Goal: Information Seeking & Learning: Check status

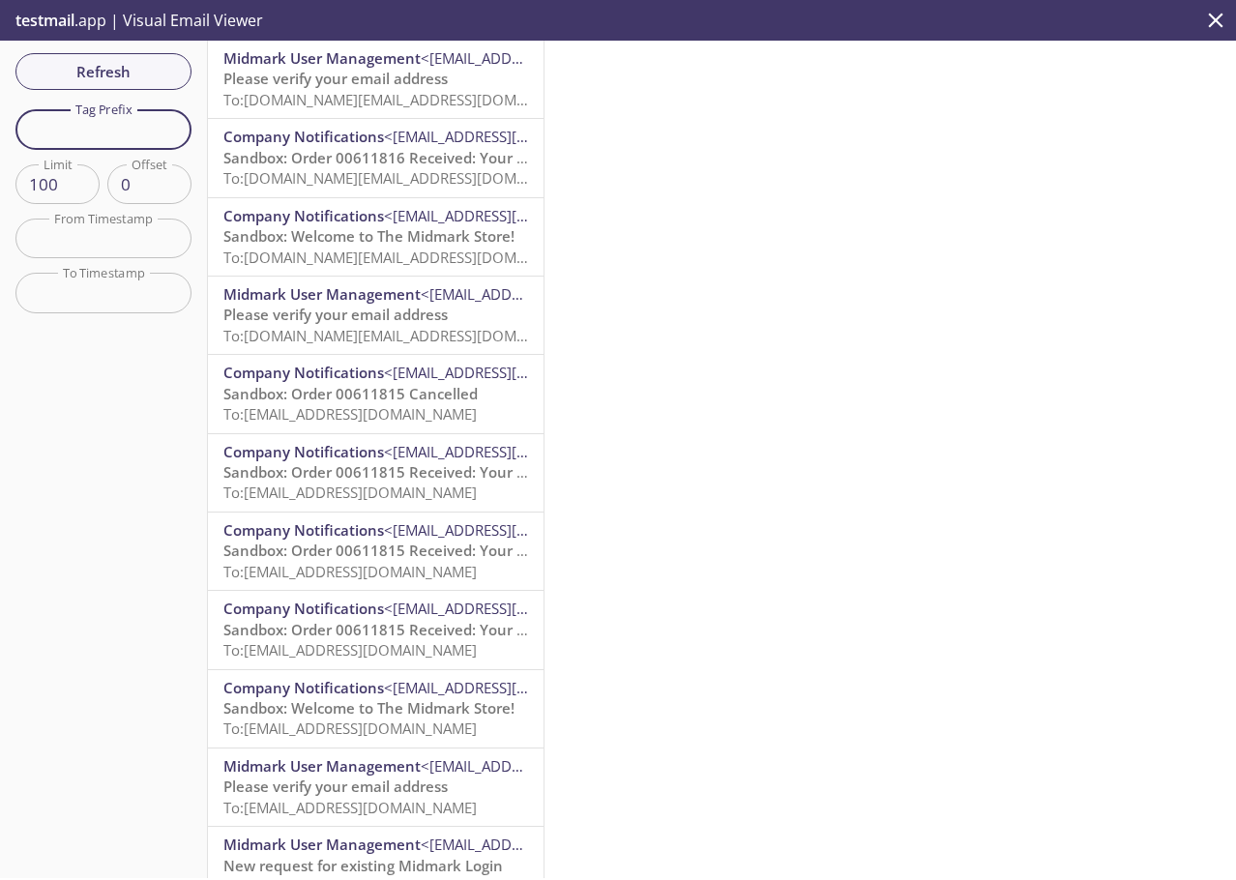
click at [87, 139] on input "text" at bounding box center [103, 129] width 176 height 40
click at [754, 225] on div at bounding box center [889, 460] width 691 height 838
click at [48, 133] on input "text" at bounding box center [103, 129] width 176 height 40
type input "newnew"
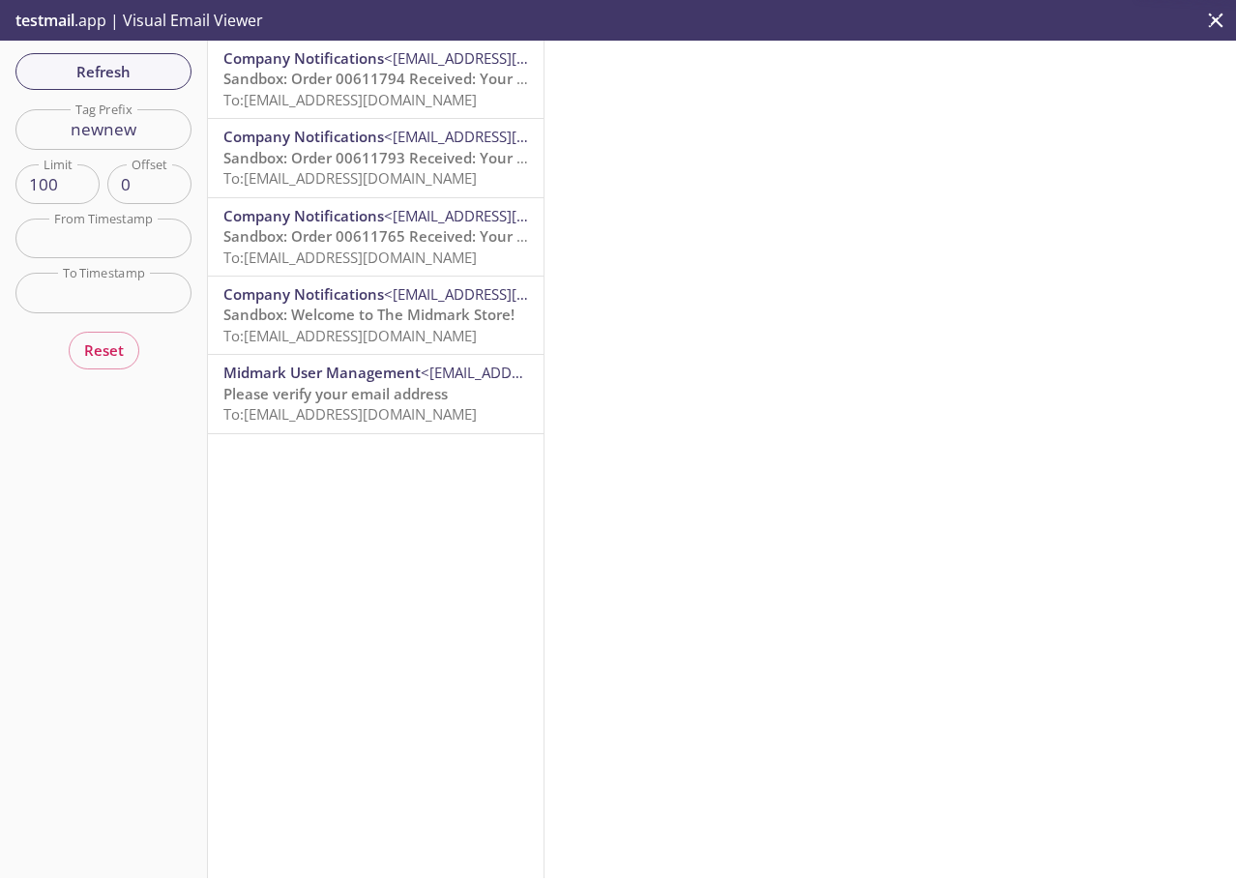
click at [358, 74] on span "Sandbox: Order 00611794 Received: Your order is being processed!" at bounding box center [455, 78] width 465 height 19
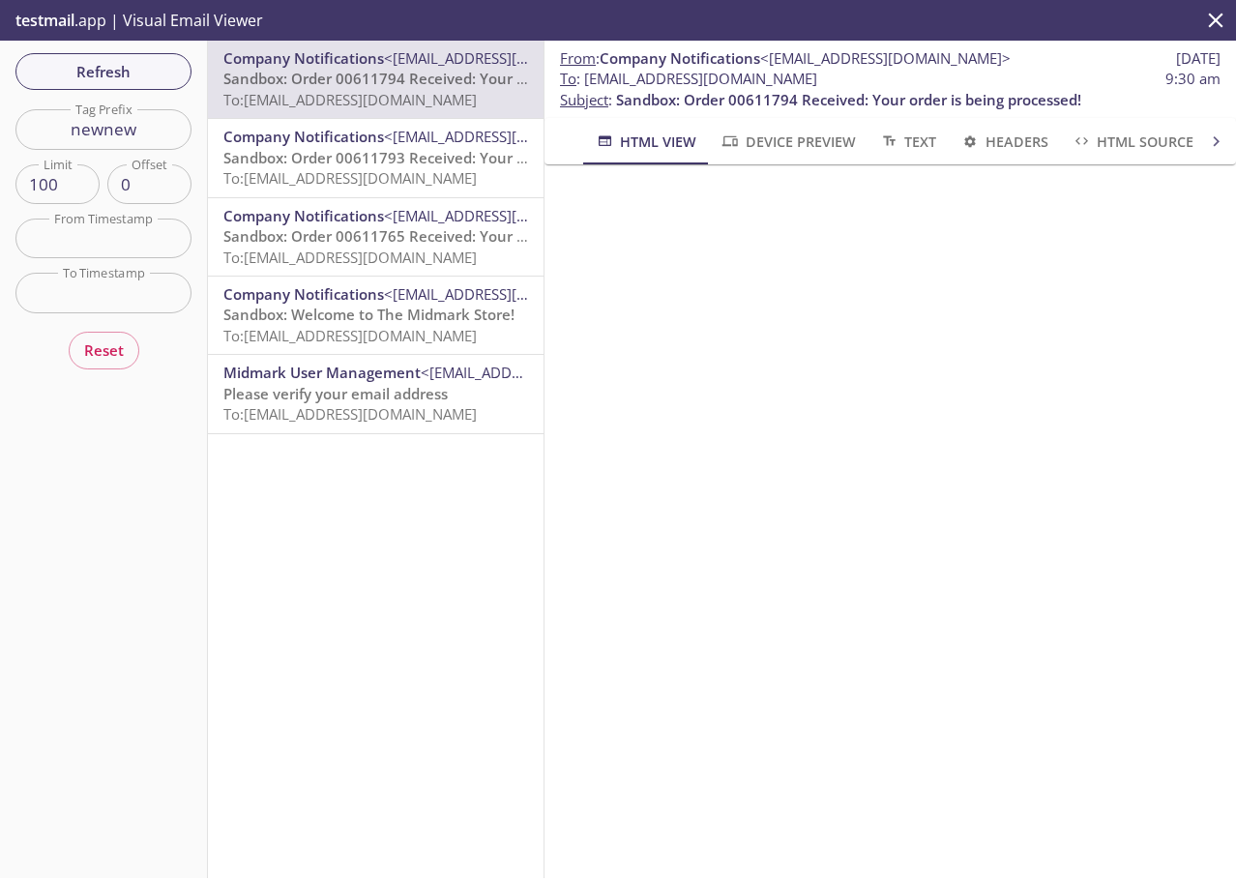
click at [338, 150] on span "Sandbox: Order 00611793 Received: Your order is being processed!" at bounding box center [455, 157] width 465 height 19
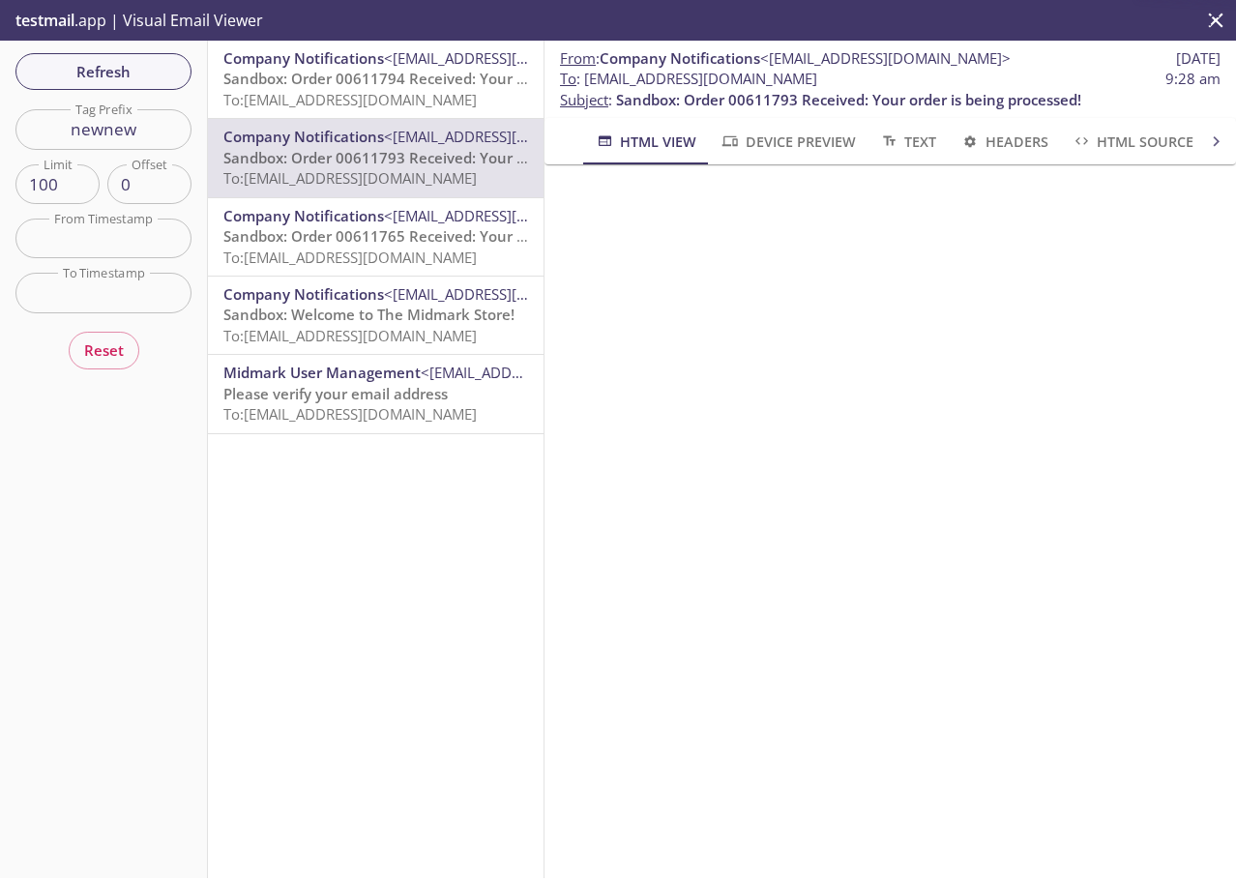
click at [323, 250] on span "To: [EMAIL_ADDRESS][DOMAIN_NAME]" at bounding box center [349, 257] width 253 height 19
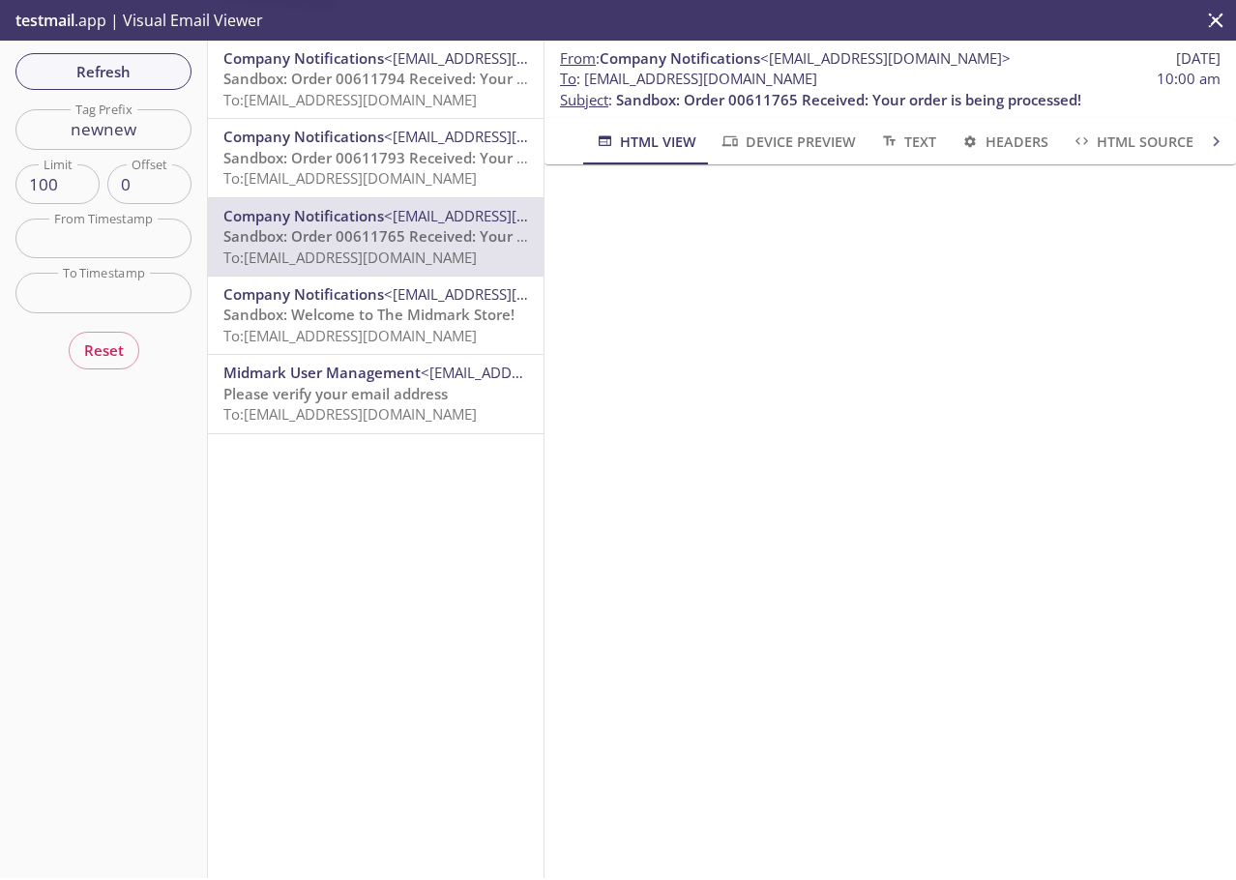
click at [320, 313] on span "Sandbox: Welcome to The Midmark Store!" at bounding box center [368, 314] width 291 height 19
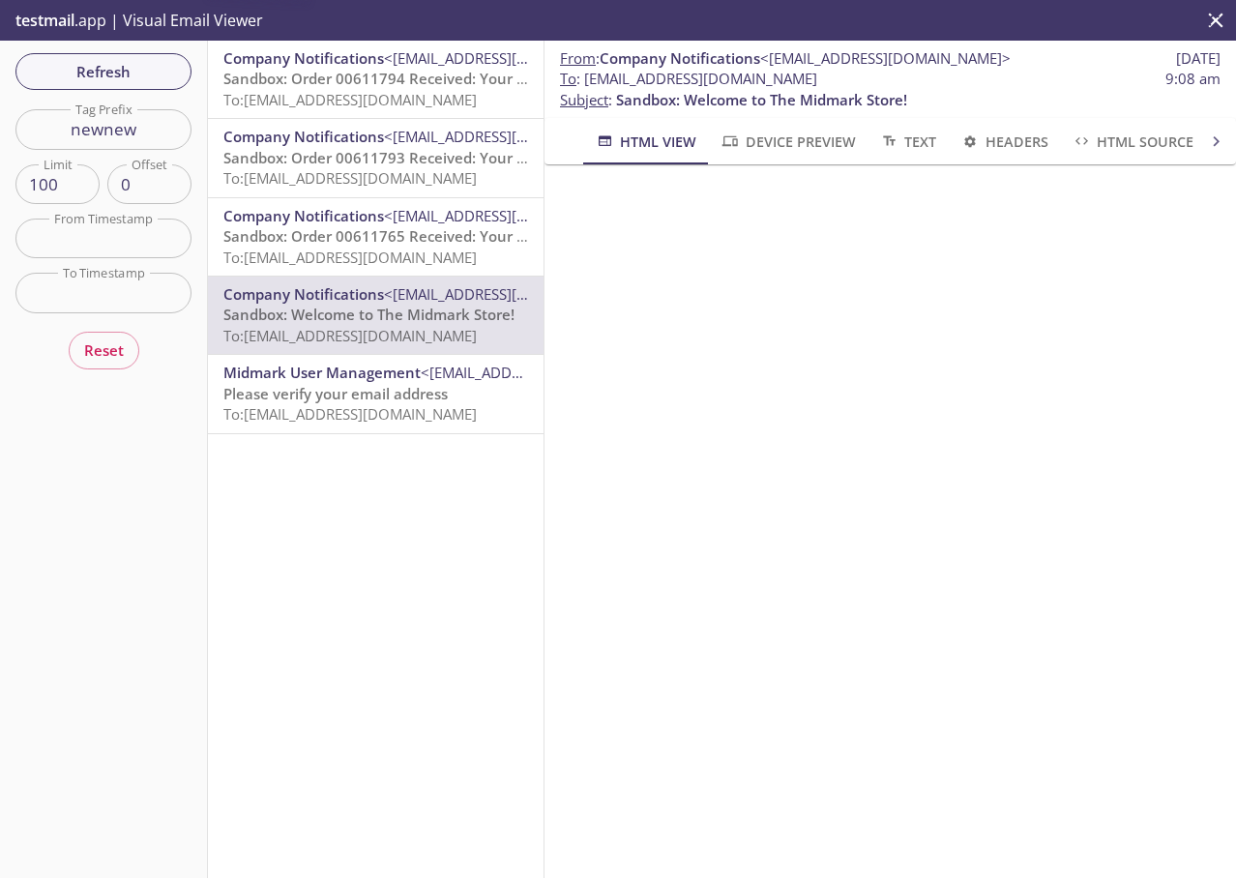
click at [309, 392] on span "Please verify your email address" at bounding box center [335, 393] width 224 height 19
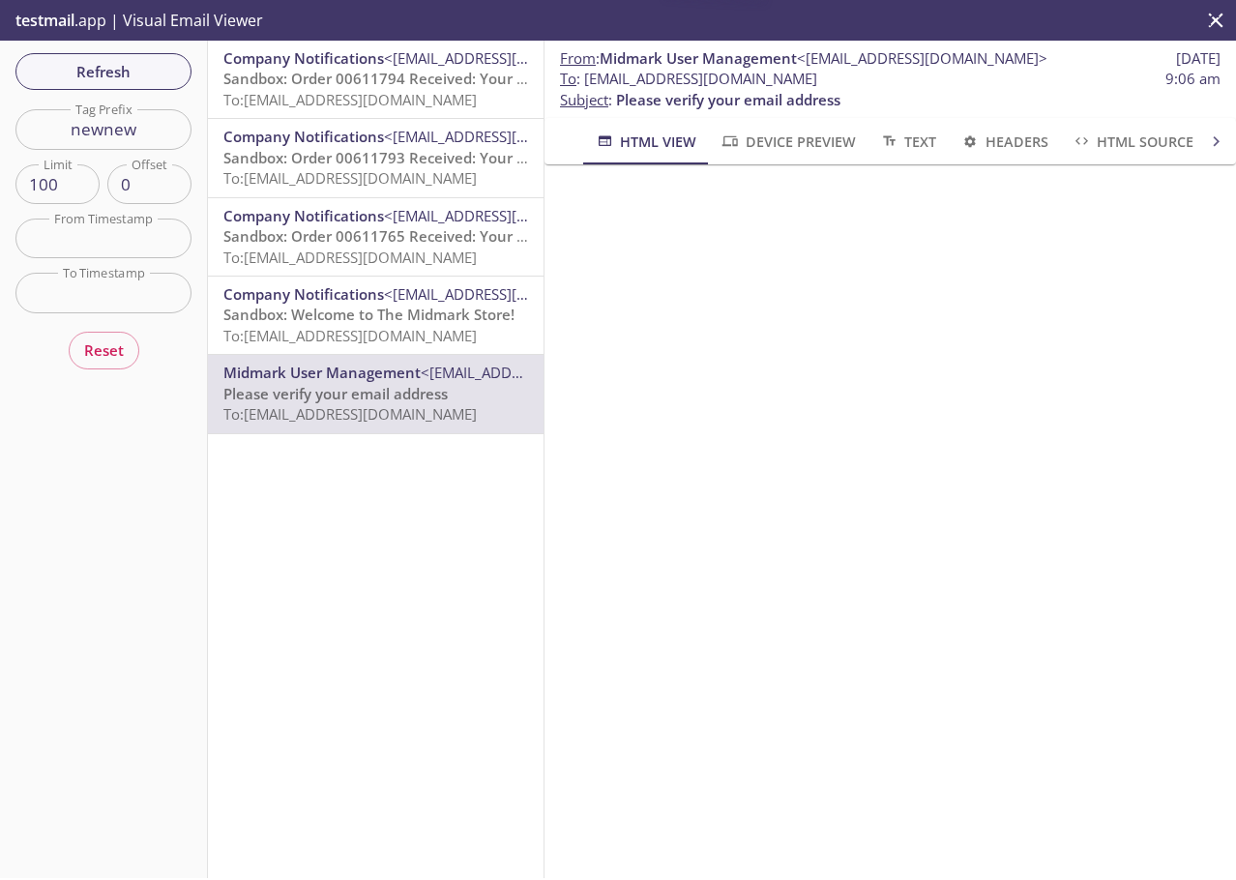
click at [312, 80] on span "Sandbox: Order 00611794 Received: Your order is being processed!" at bounding box center [455, 78] width 465 height 19
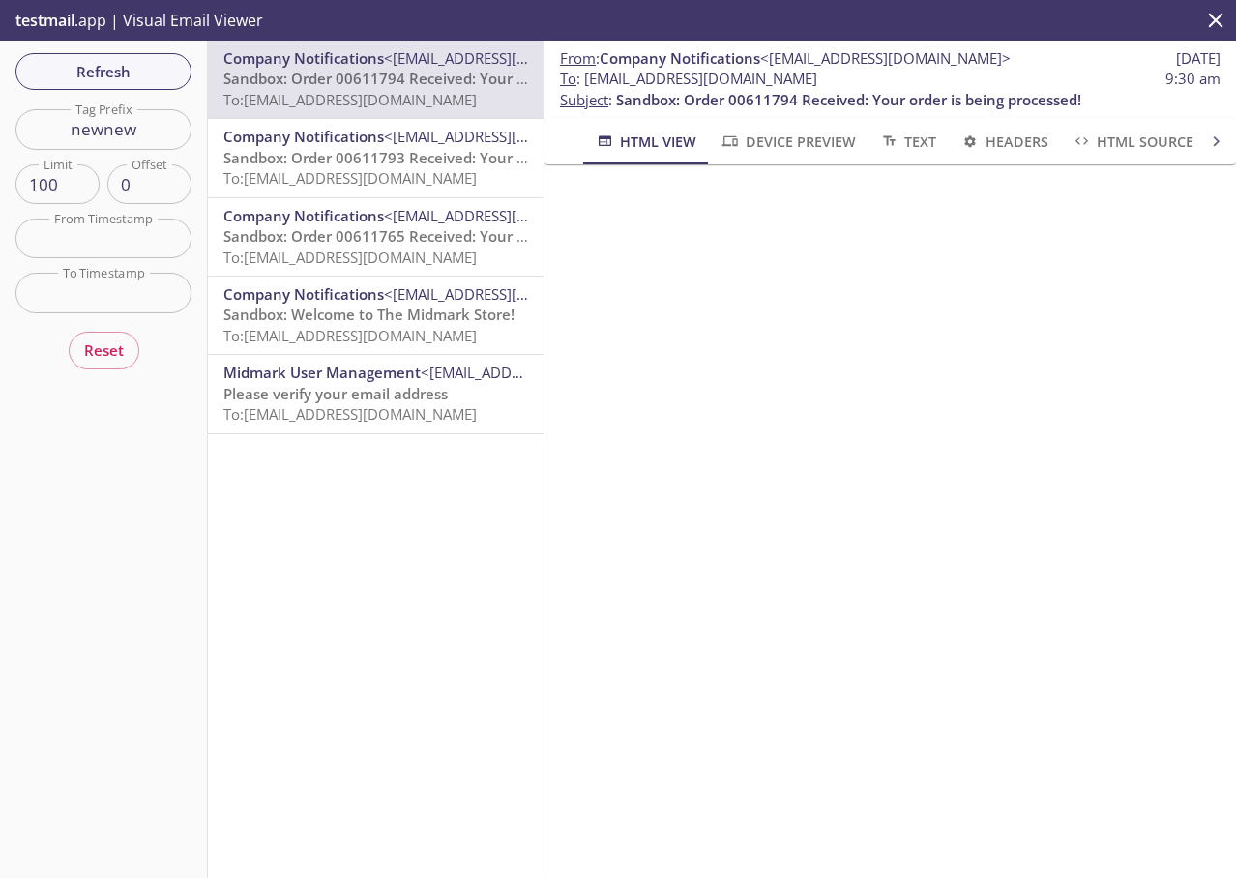
drag, startPoint x: 893, startPoint y: 80, endPoint x: 583, endPoint y: 85, distance: 309.5
click at [583, 85] on span "To : [EMAIL_ADDRESS][DOMAIN_NAME]" at bounding box center [688, 79] width 257 height 20
copy span "[EMAIL_ADDRESS][DOMAIN_NAME]"
